Goal: Navigation & Orientation: Find specific page/section

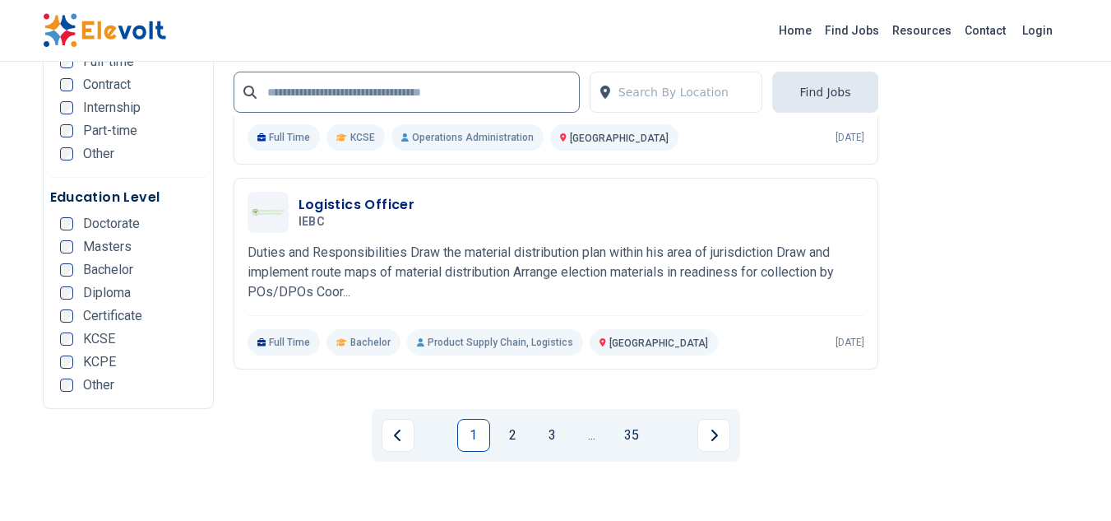
scroll to position [3320, 0]
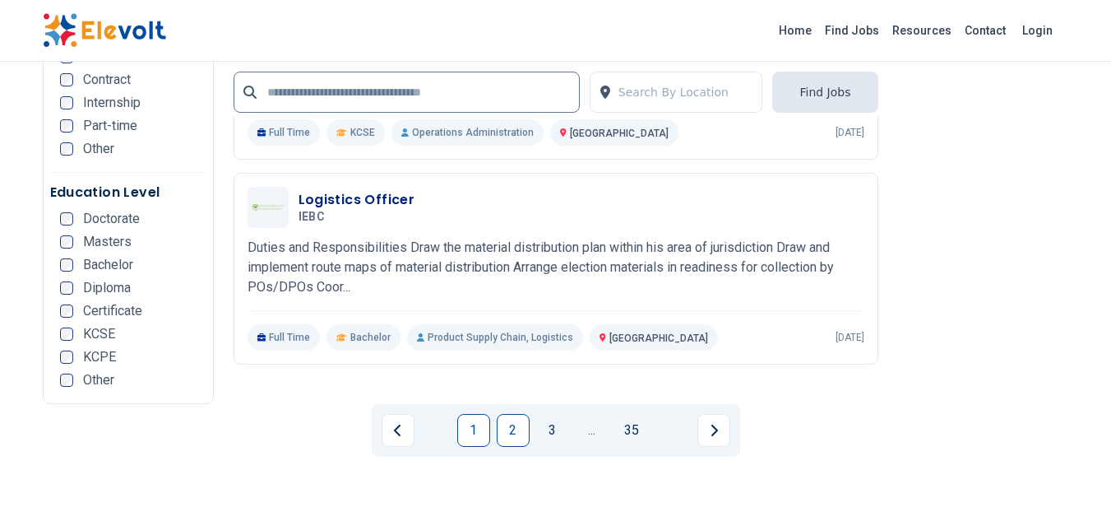
click at [515, 414] on link "2" at bounding box center [513, 430] width 33 height 33
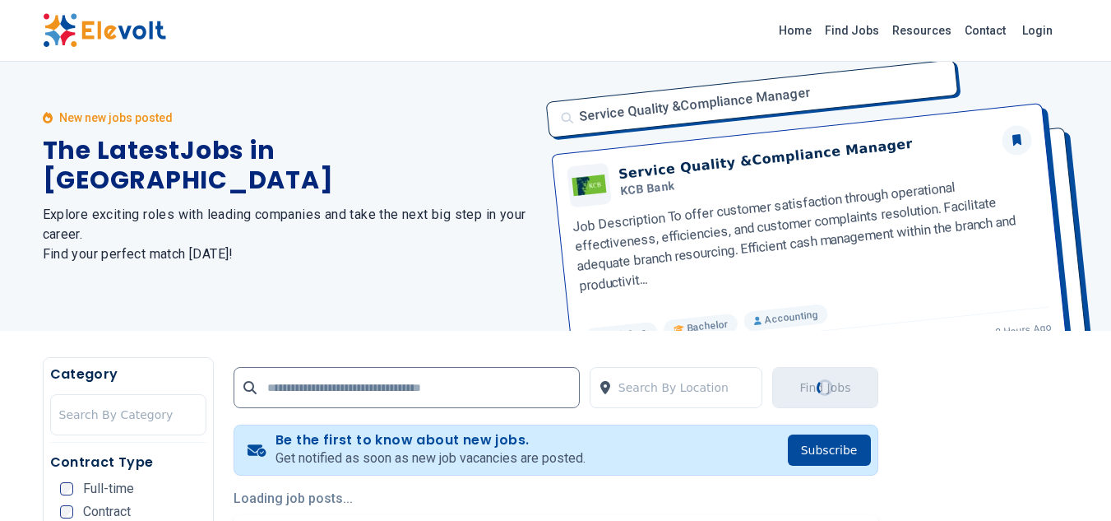
scroll to position [0, 0]
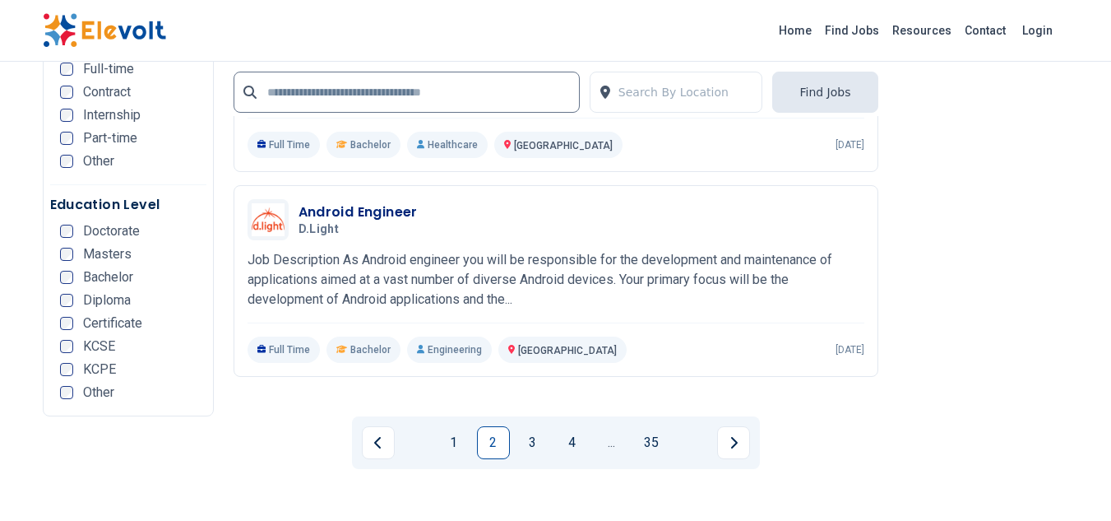
scroll to position [3353, 0]
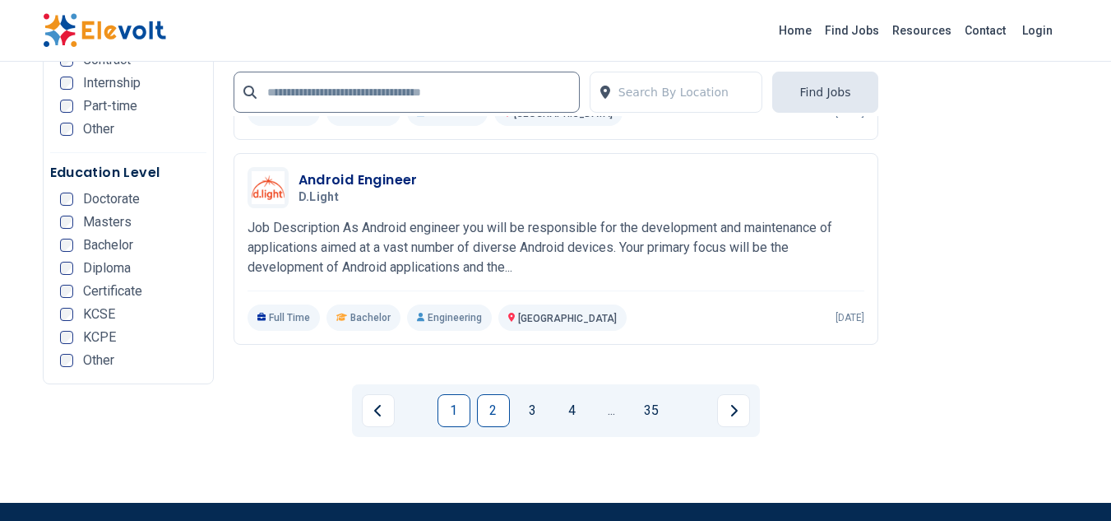
click at [460, 394] on link "1" at bounding box center [453, 410] width 33 height 33
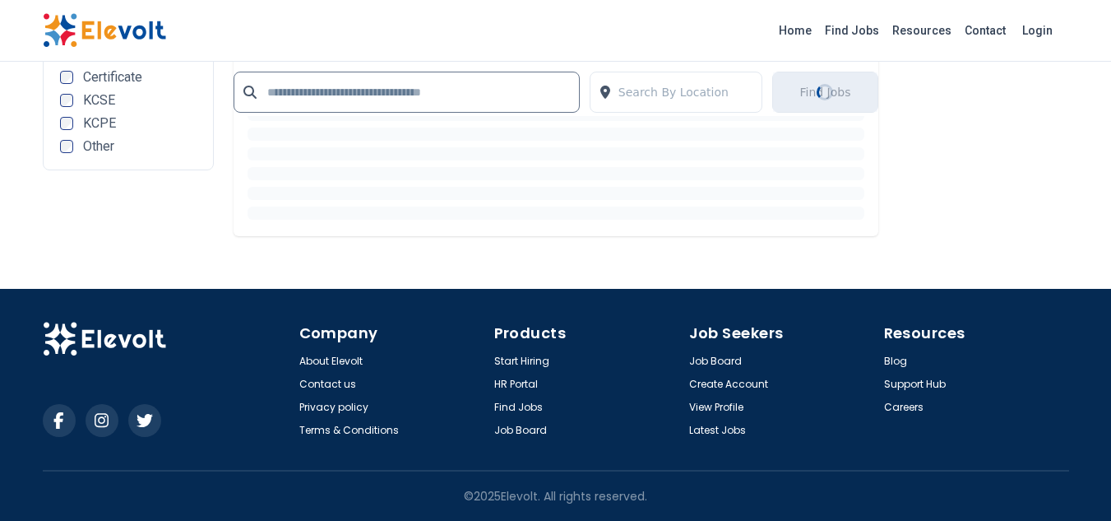
scroll to position [3172, 0]
